Goal: Information Seeking & Learning: Learn about a topic

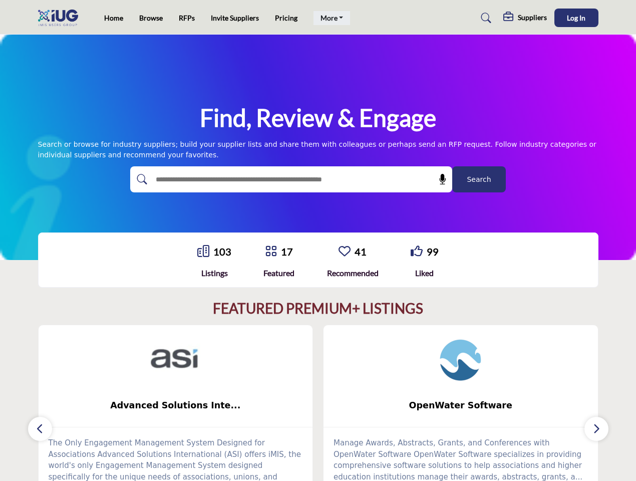
click at [330, 18] on link "More" at bounding box center [331, 18] width 37 height 14
click at [576, 18] on span "Log In" at bounding box center [576, 18] width 19 height 9
click at [439, 179] on icon at bounding box center [443, 179] width 10 height 10
click at [318, 403] on div "OpenWater Software ... View More 1 1" at bounding box center [461, 423] width 286 height 199
type input "**********"
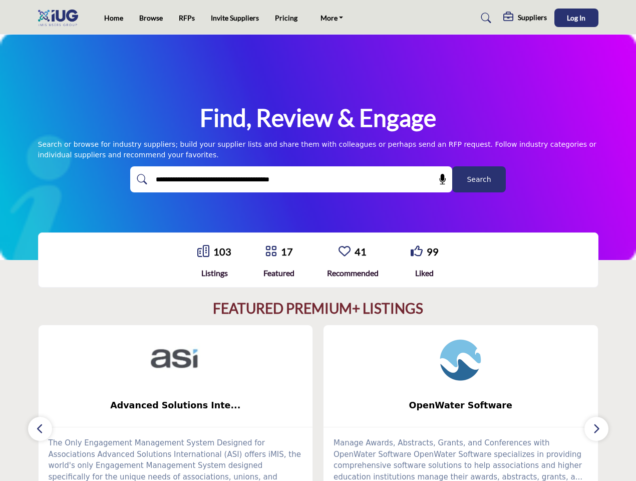
click at [176, 405] on span "Advanced Solutions Inte..." at bounding box center [176, 405] width 244 height 13
click at [461, 405] on span "OpenWater Software" at bounding box center [461, 405] width 244 height 13
click at [40, 429] on icon "button" at bounding box center [40, 428] width 8 height 13
click at [596, 429] on icon "button" at bounding box center [596, 428] width 8 height 13
